Goal: Task Accomplishment & Management: Use online tool/utility

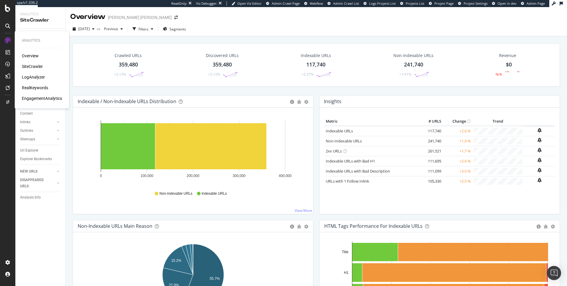
click at [39, 78] on div "LogAnalyzer" at bounding box center [33, 77] width 23 height 6
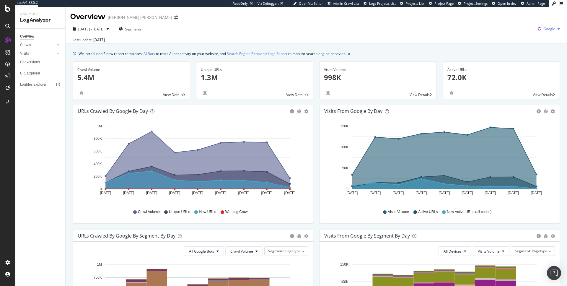
click at [548, 29] on span "Google" at bounding box center [549, 28] width 12 height 5
click at [510, 32] on span "OpenAI" at bounding box center [520, 34] width 22 height 5
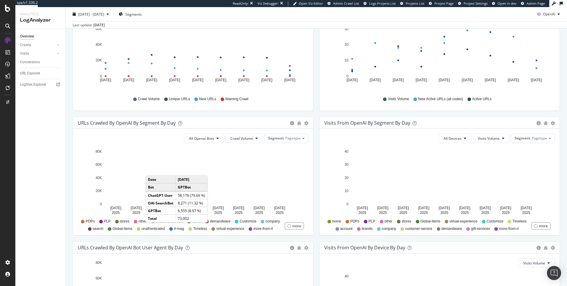
scroll to position [112, 0]
